Goal: Find specific page/section: Find specific page/section

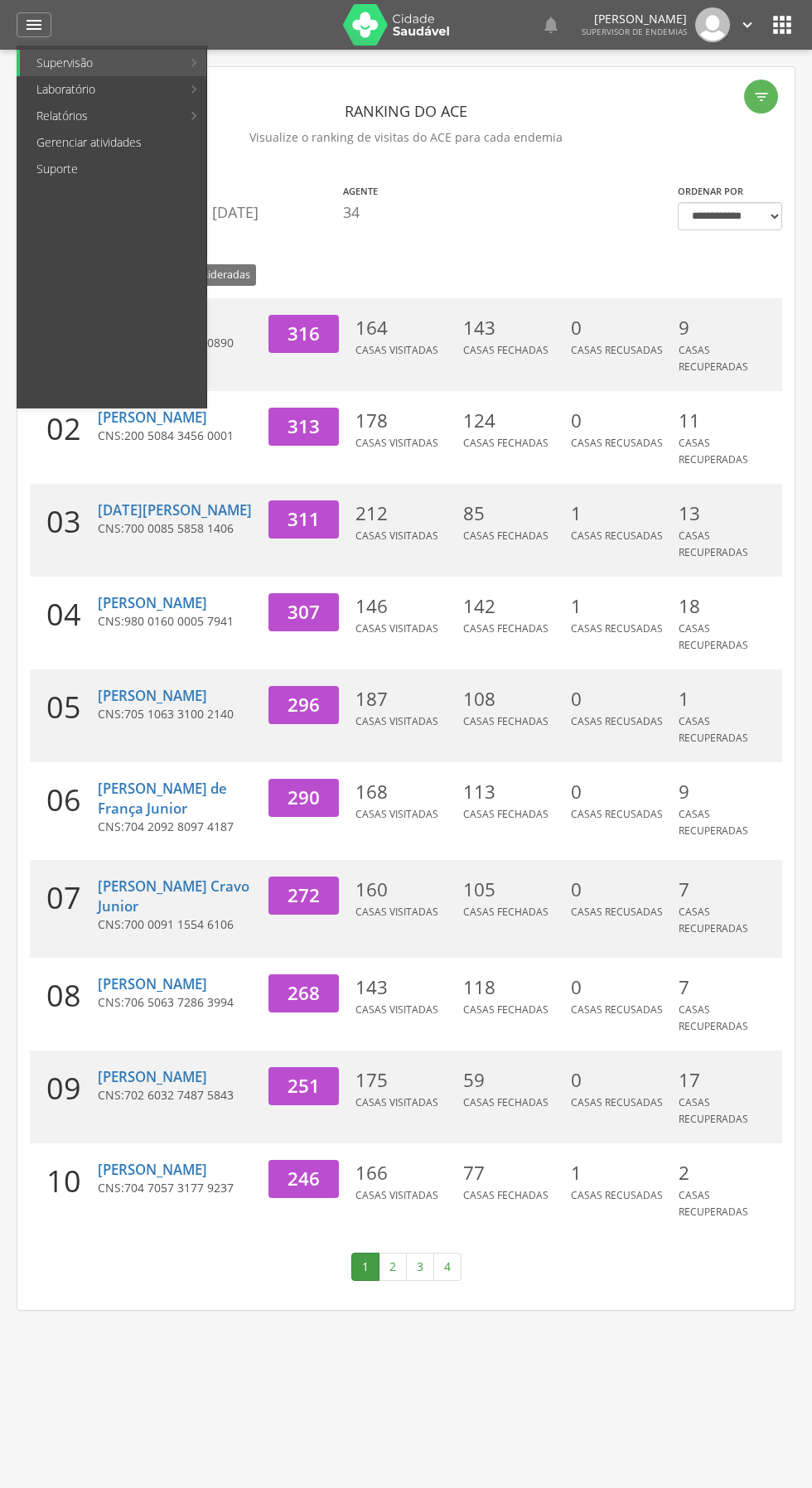
click at [235, 90] on link "Leishmaniose" at bounding box center [306, 89] width 192 height 27
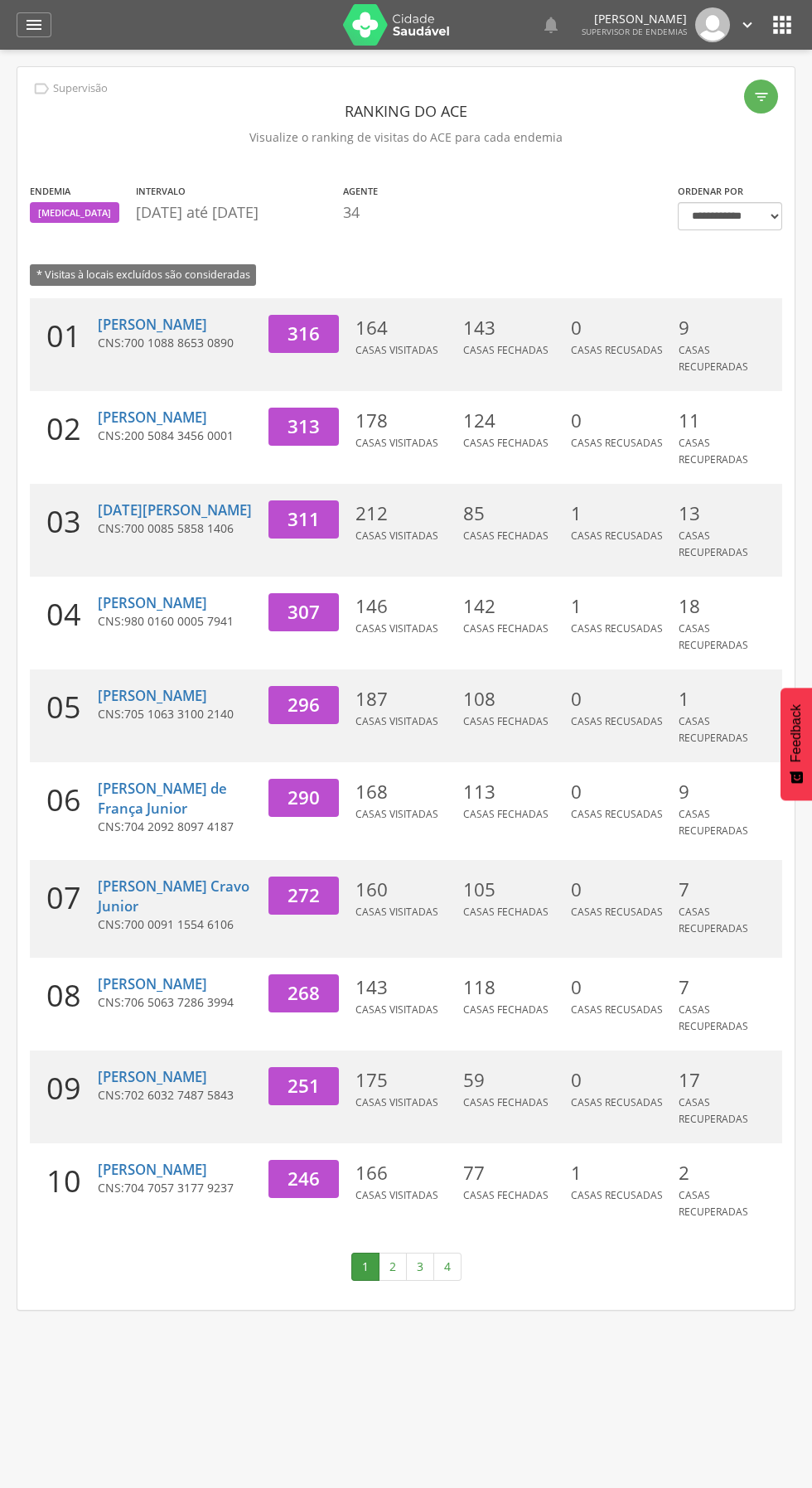
type input "**********"
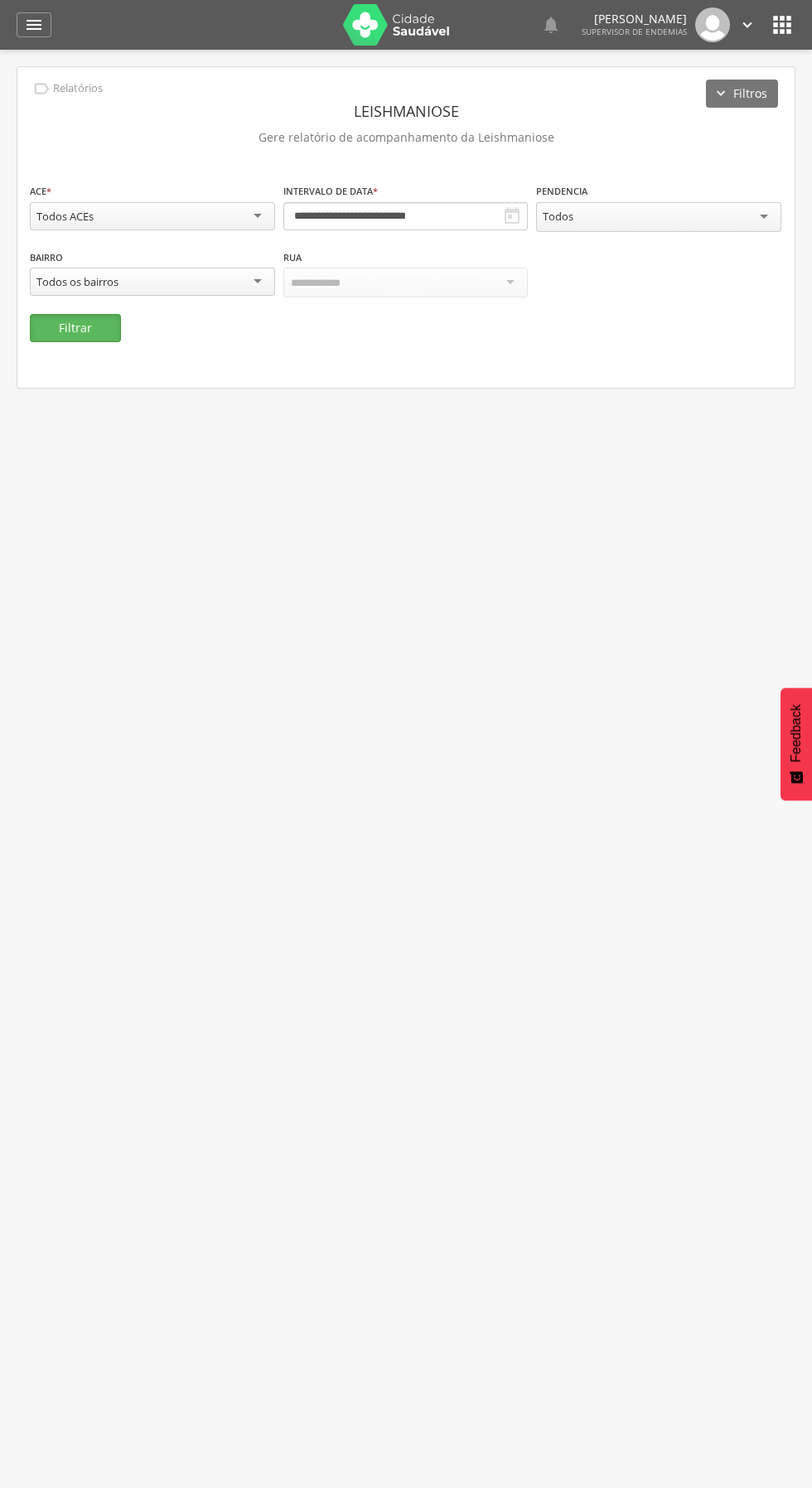
click at [94, 334] on button "Filtrar" at bounding box center [75, 328] width 91 height 28
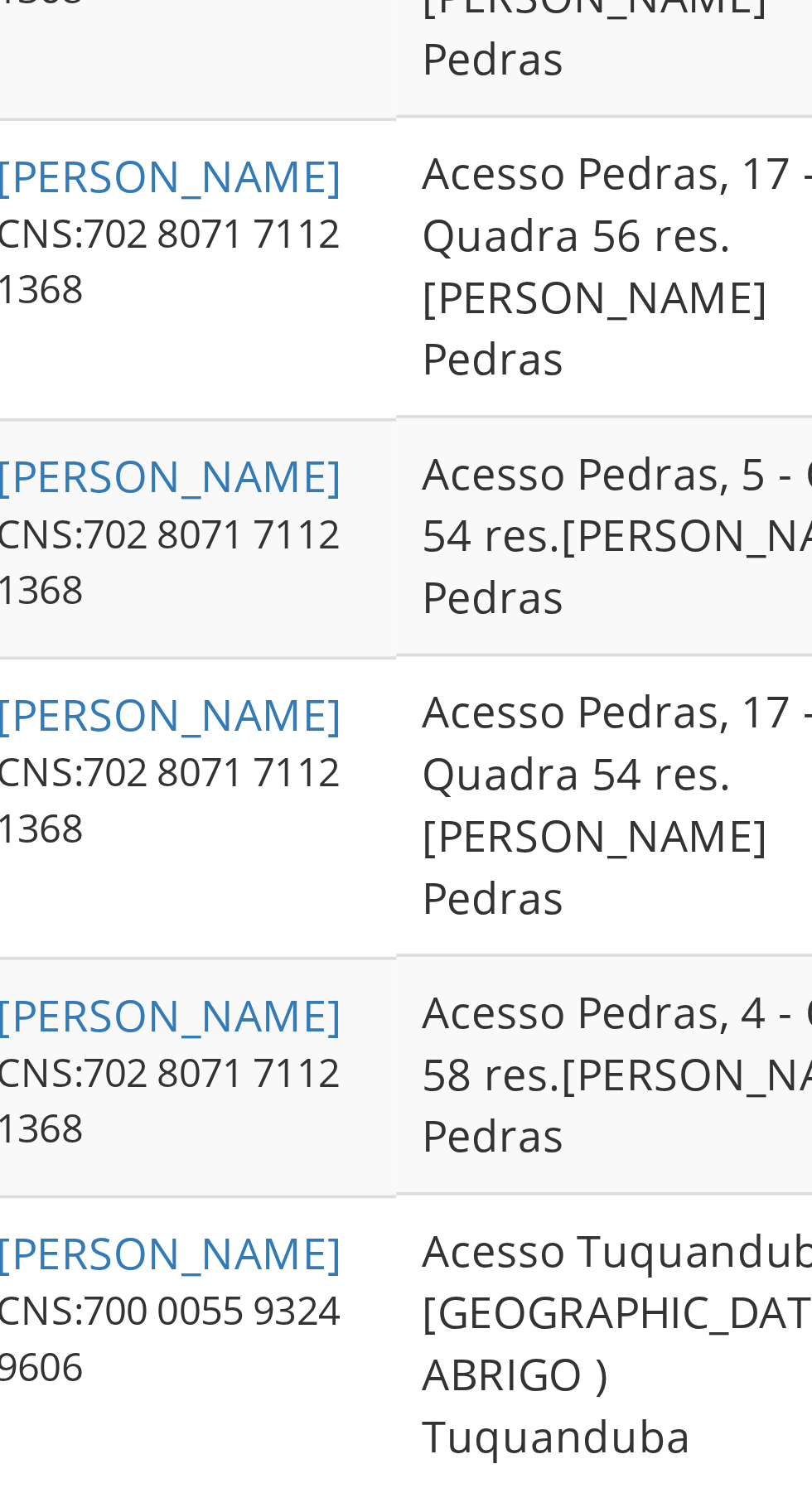
scroll to position [3010, 0]
